Goal: Task Accomplishment & Management: Use online tool/utility

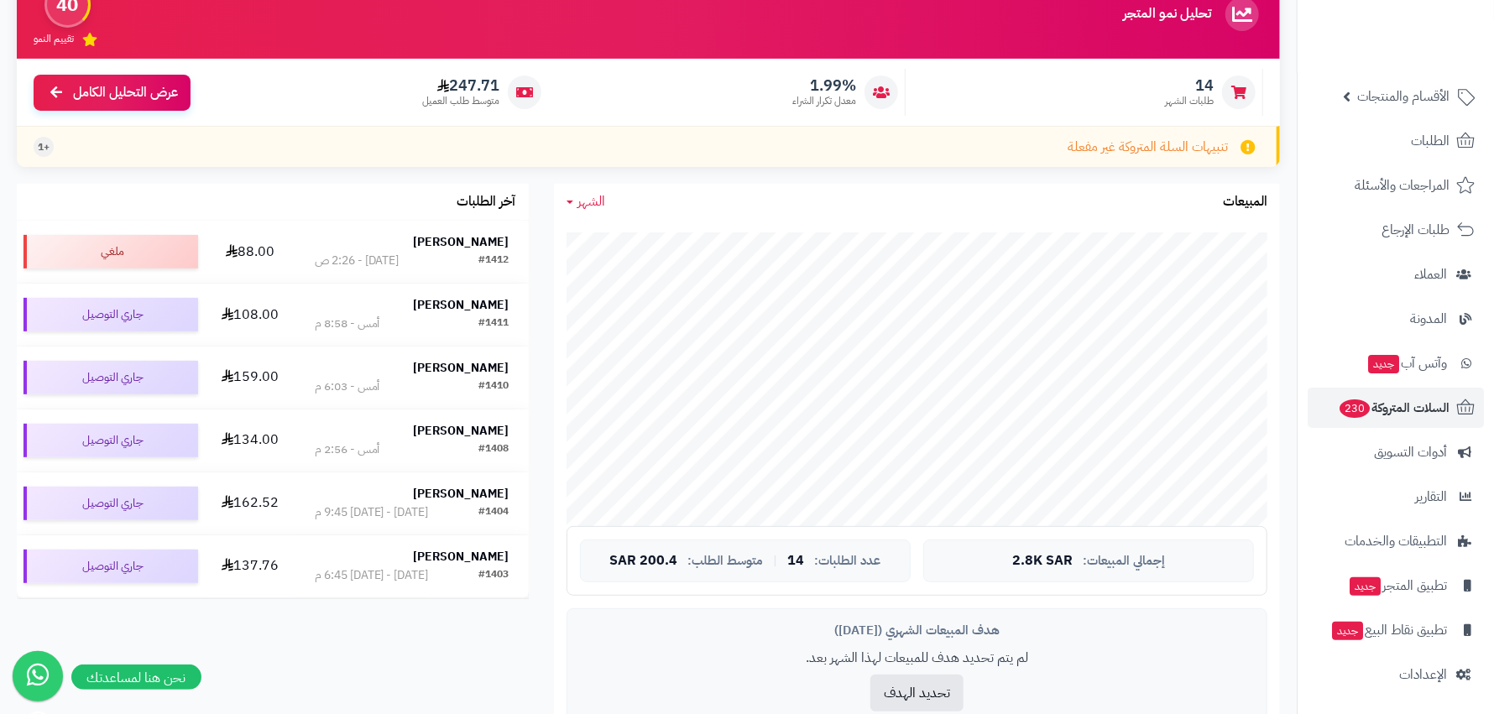
scroll to position [167, 0]
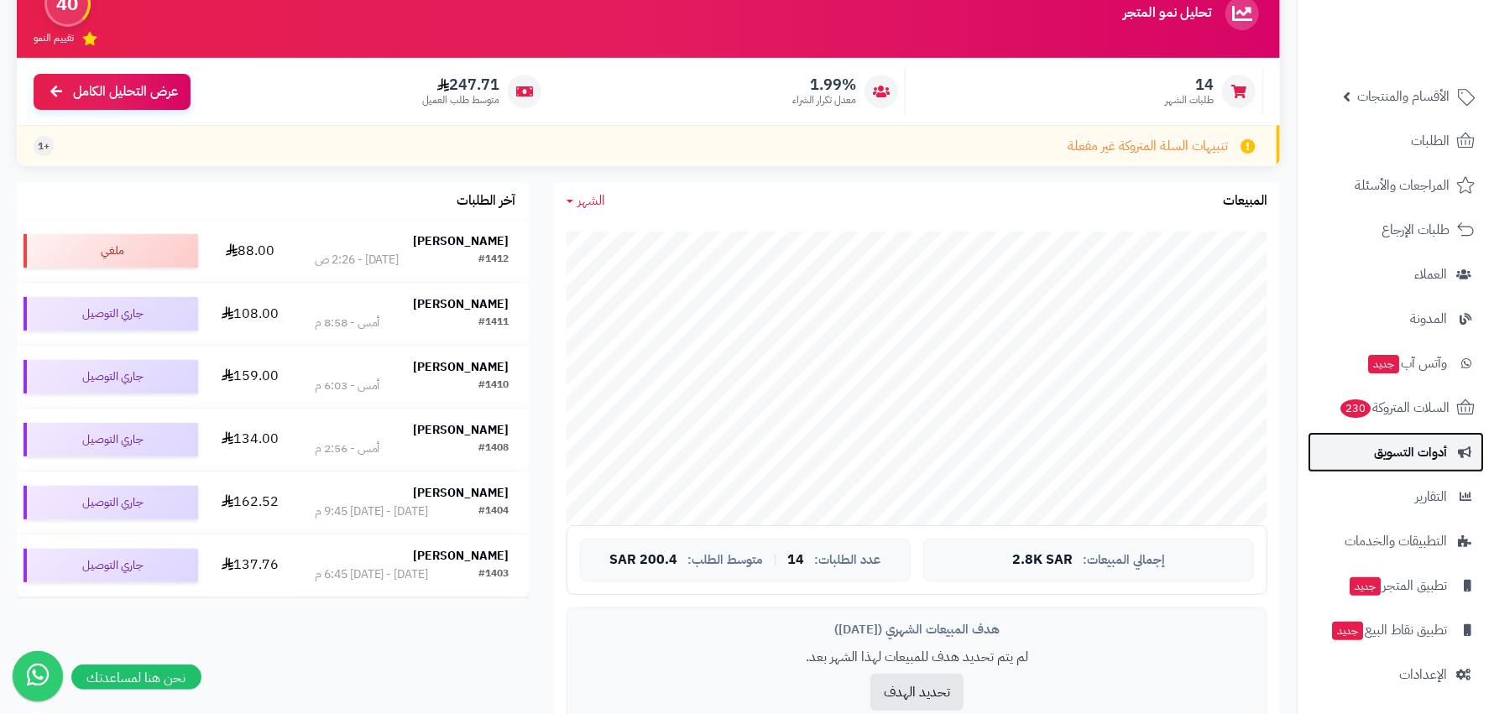
click at [1433, 450] on span "أدوات التسويق" at bounding box center [1410, 452] width 73 height 23
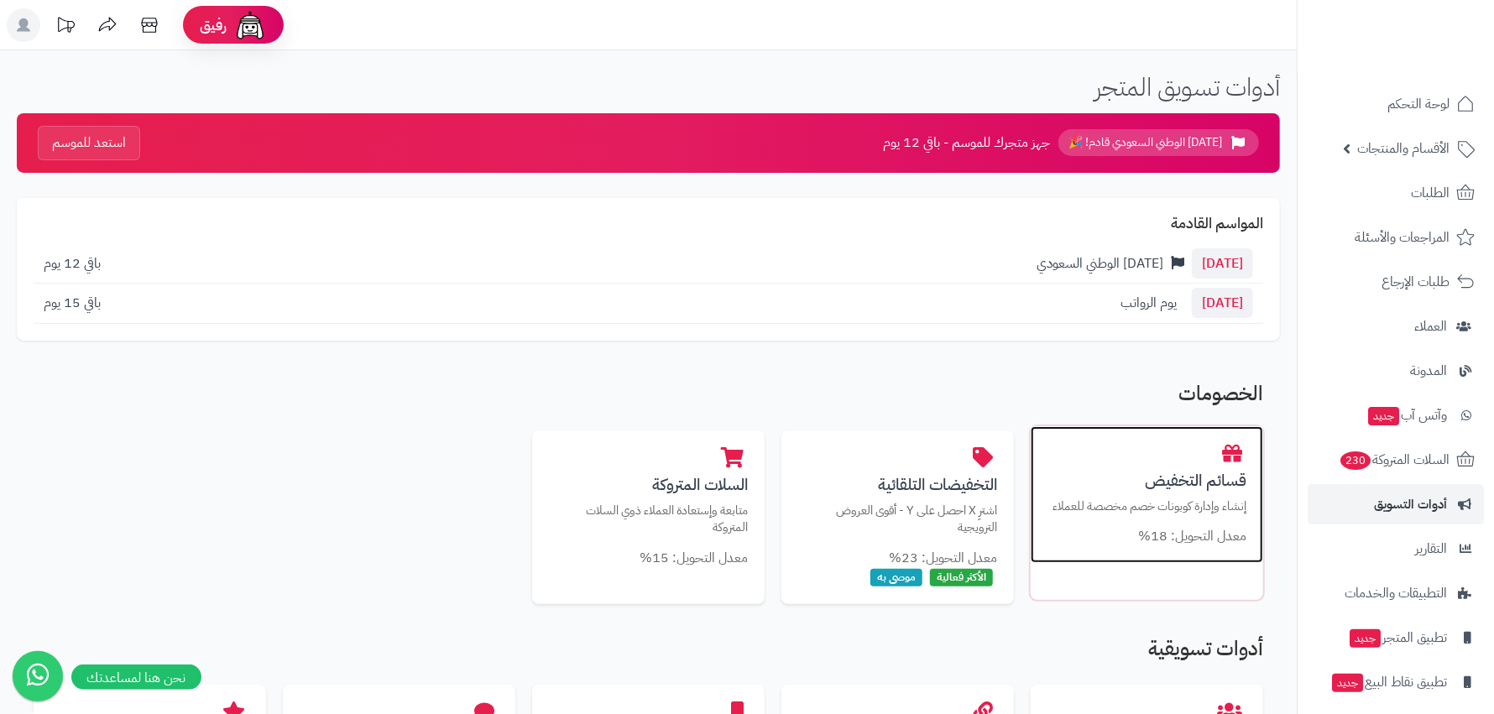
click at [1181, 482] on h3 "قسائم التخفيض" at bounding box center [1146, 481] width 199 height 18
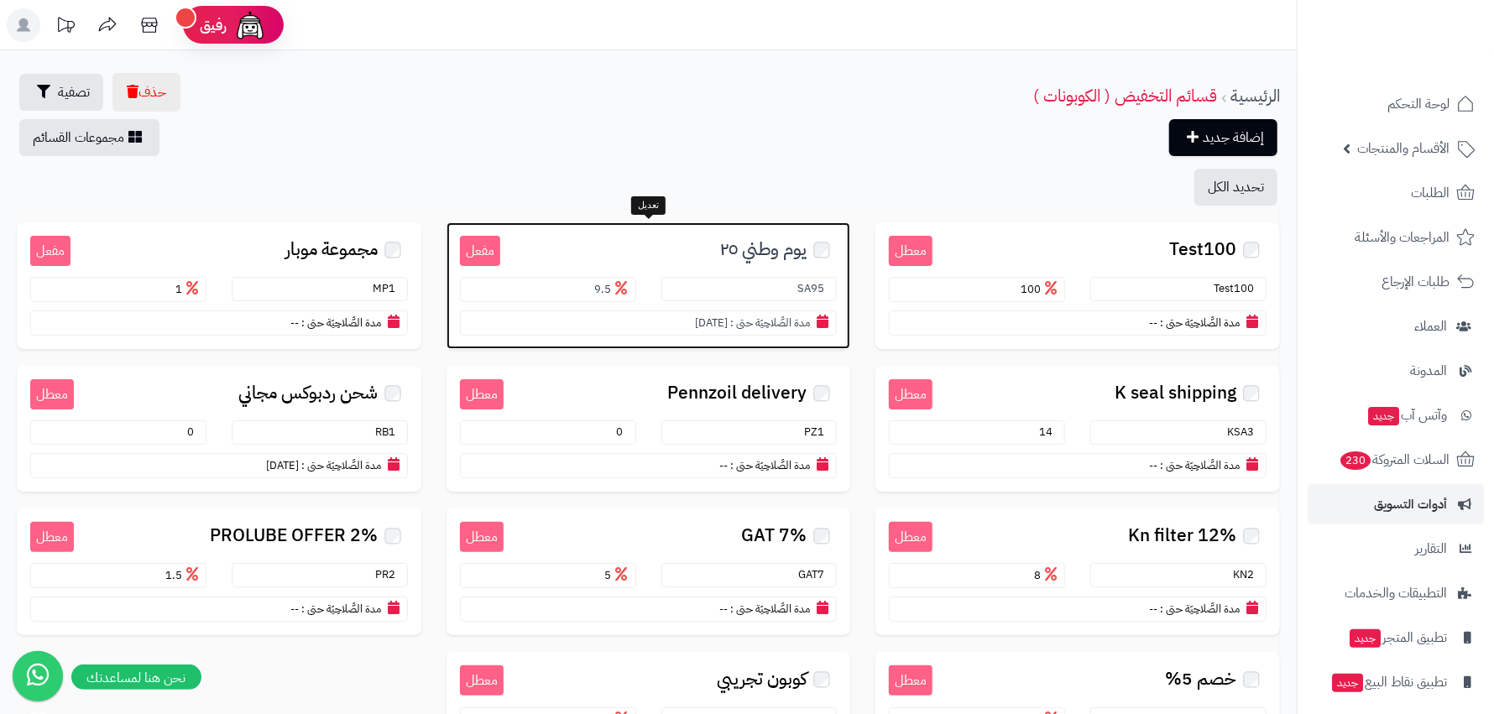
click at [766, 248] on span "يوم وطني ٢٥" at bounding box center [763, 249] width 86 height 19
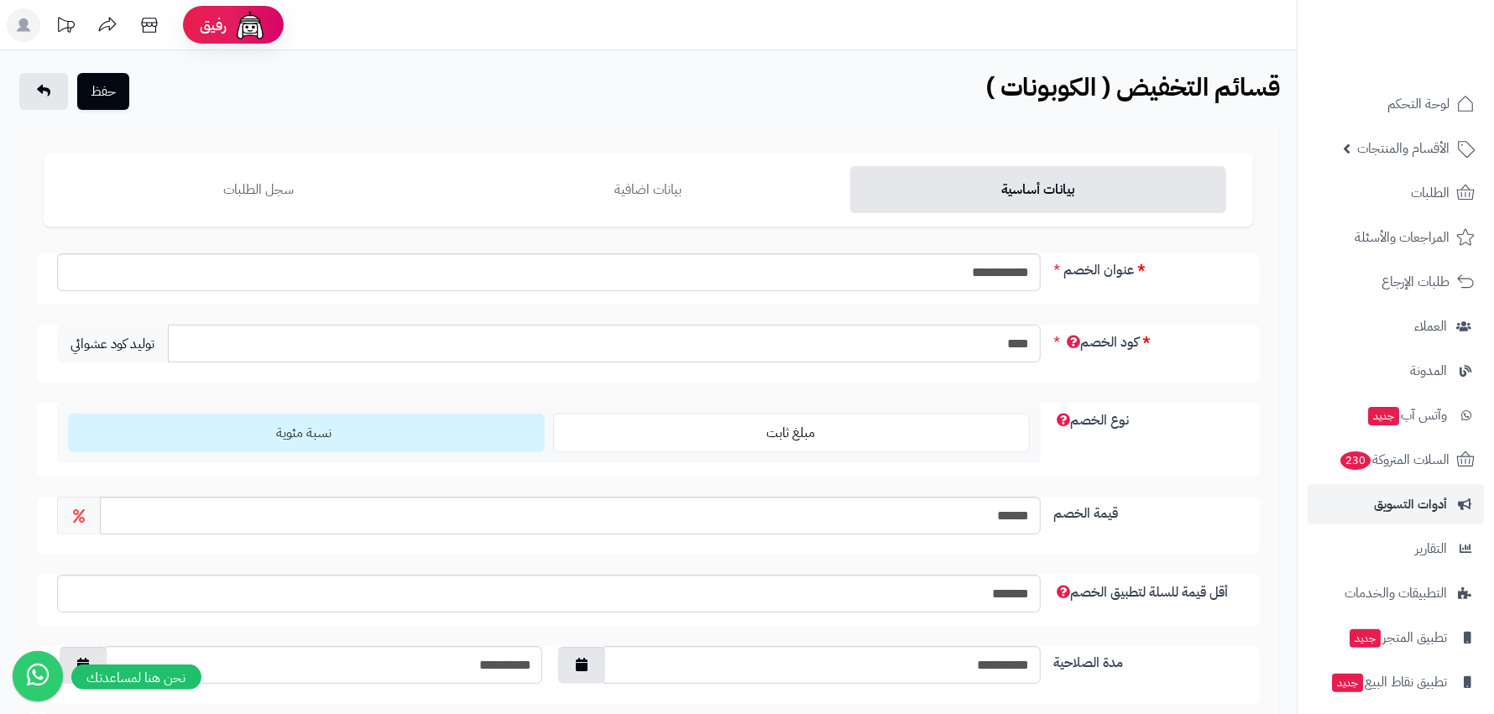
drag, startPoint x: 984, startPoint y: 351, endPoint x: 1032, endPoint y: 349, distance: 48.7
click at [1032, 349] on input "****" at bounding box center [604, 344] width 872 height 38
